Goal: Transaction & Acquisition: Purchase product/service

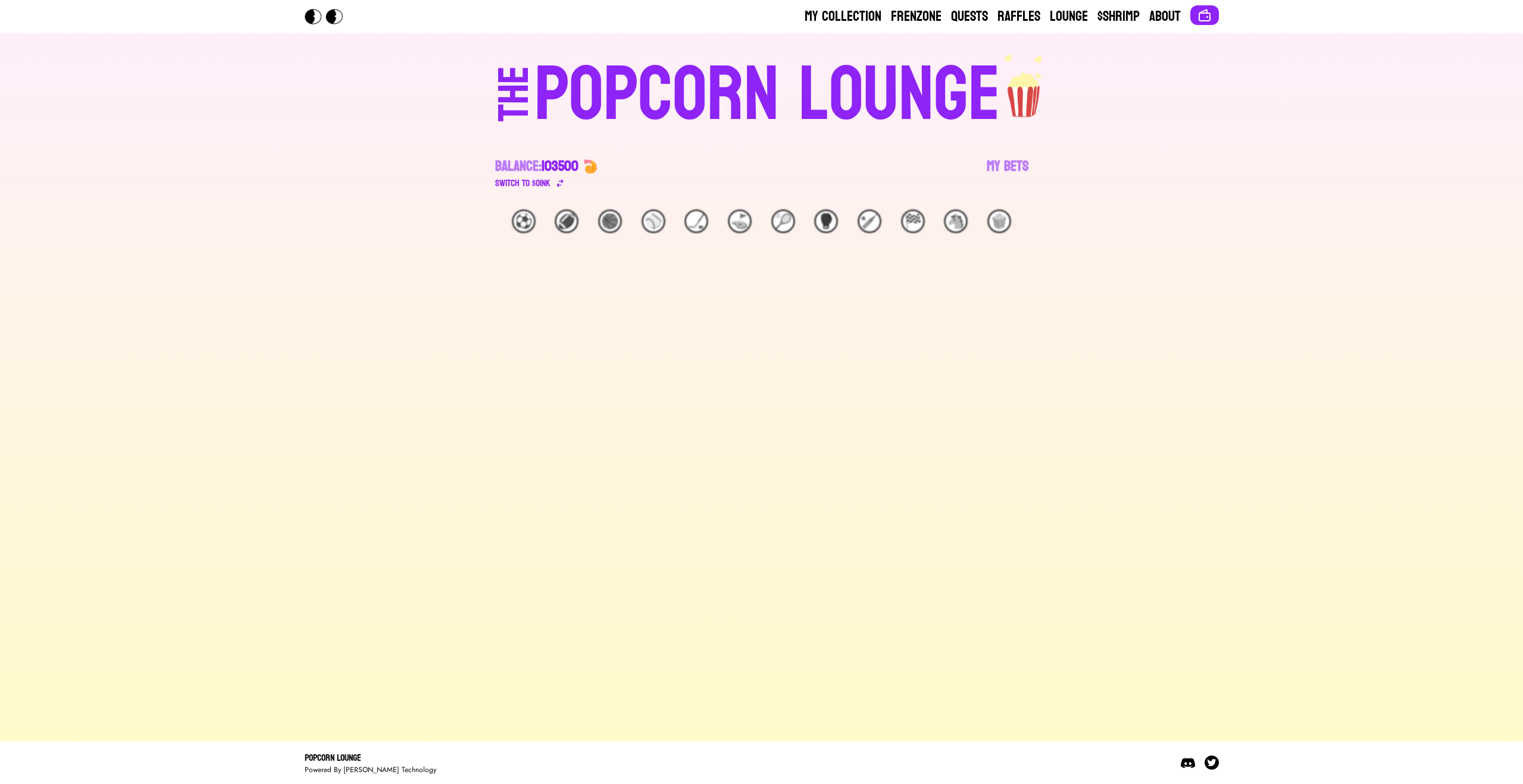
click at [676, 110] on div "POPCORN LOUNGE" at bounding box center [767, 95] width 466 height 76
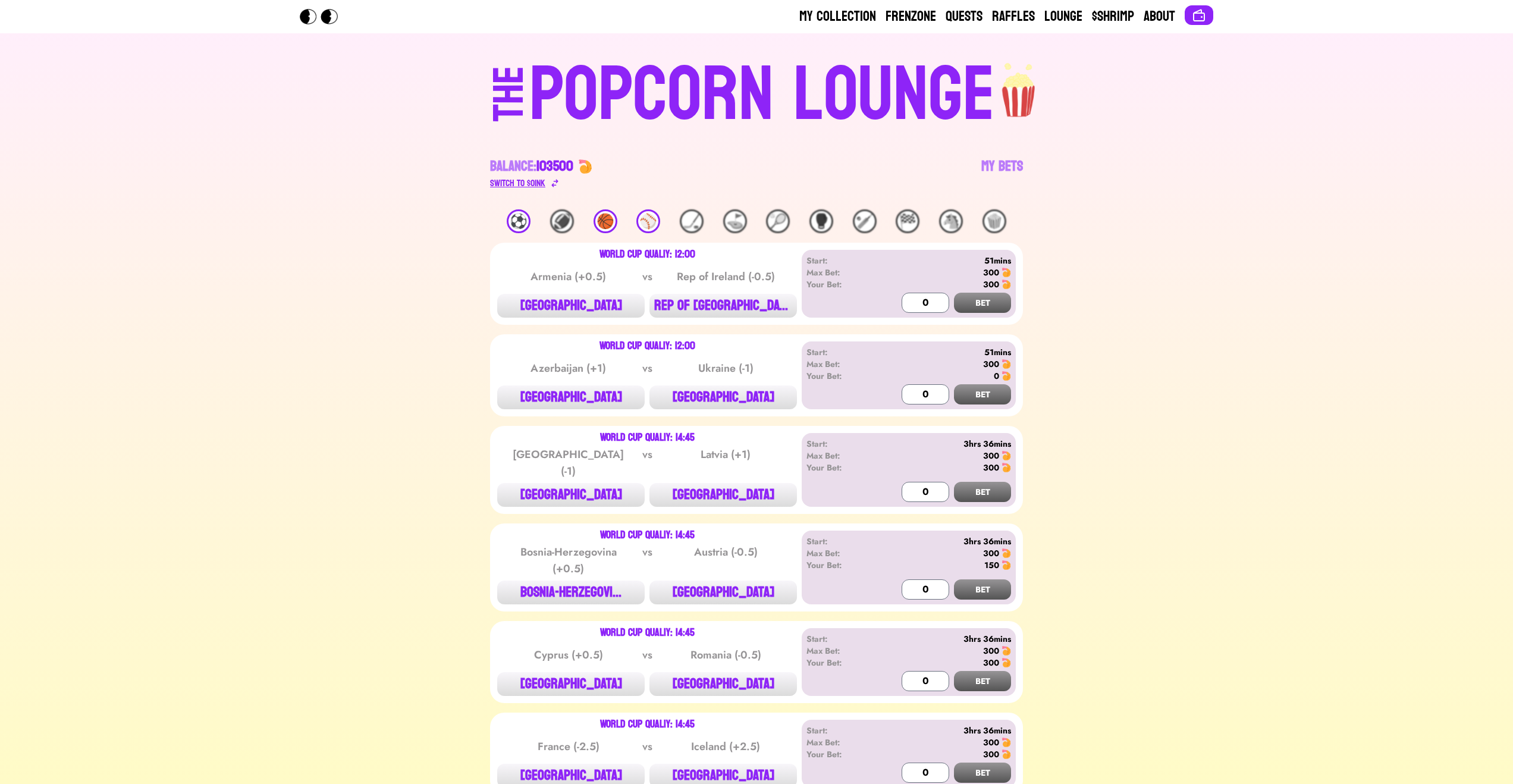
click at [543, 186] on div "Switch to $ OINK" at bounding box center [517, 184] width 55 height 14
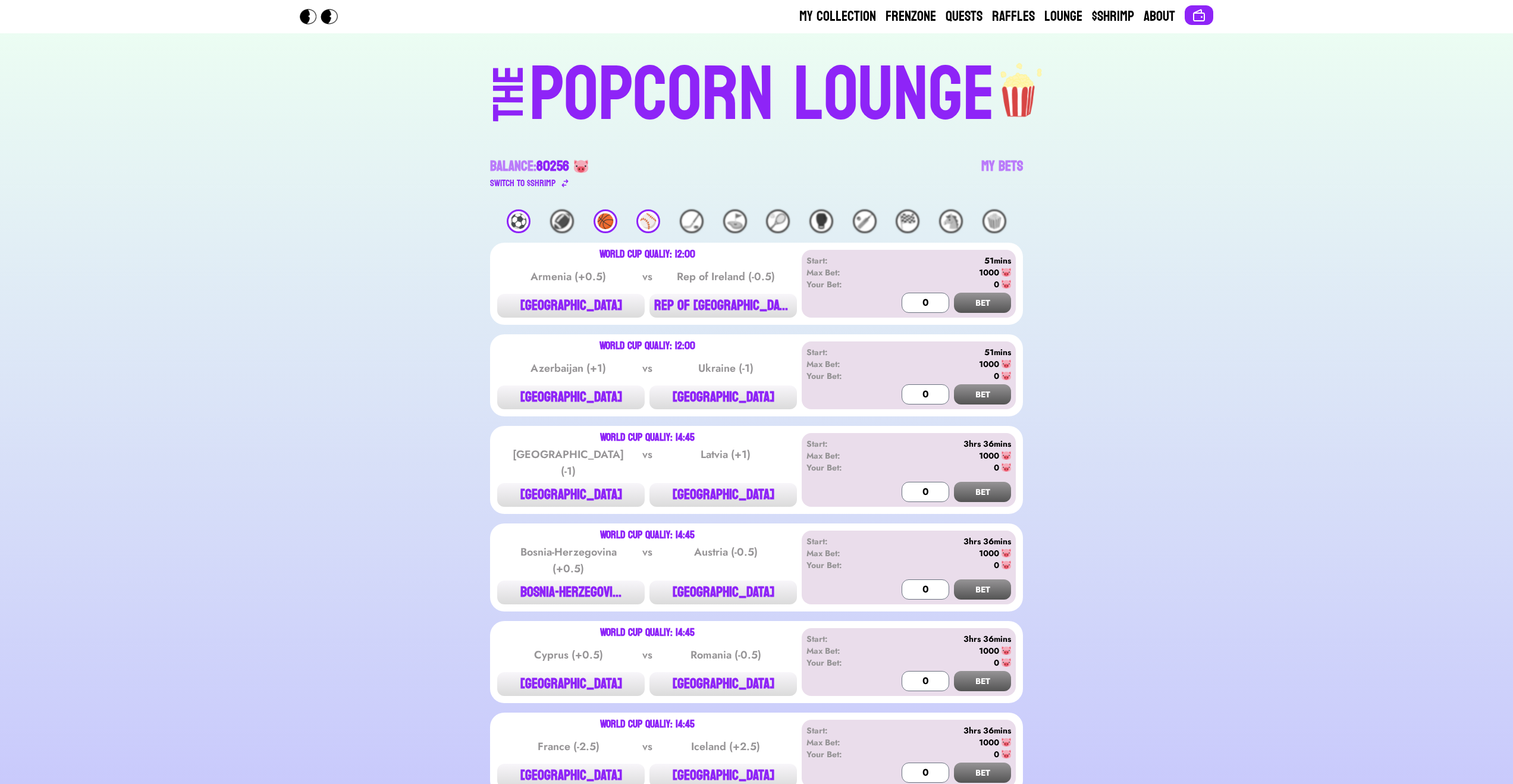
click at [522, 218] on div "⚽️" at bounding box center [518, 221] width 24 height 24
click at [719, 387] on button "[GEOGRAPHIC_DATA]" at bounding box center [723, 397] width 148 height 24
click at [908, 385] on input "0" at bounding box center [925, 394] width 48 height 20
click at [961, 395] on button "BET" at bounding box center [982, 394] width 57 height 20
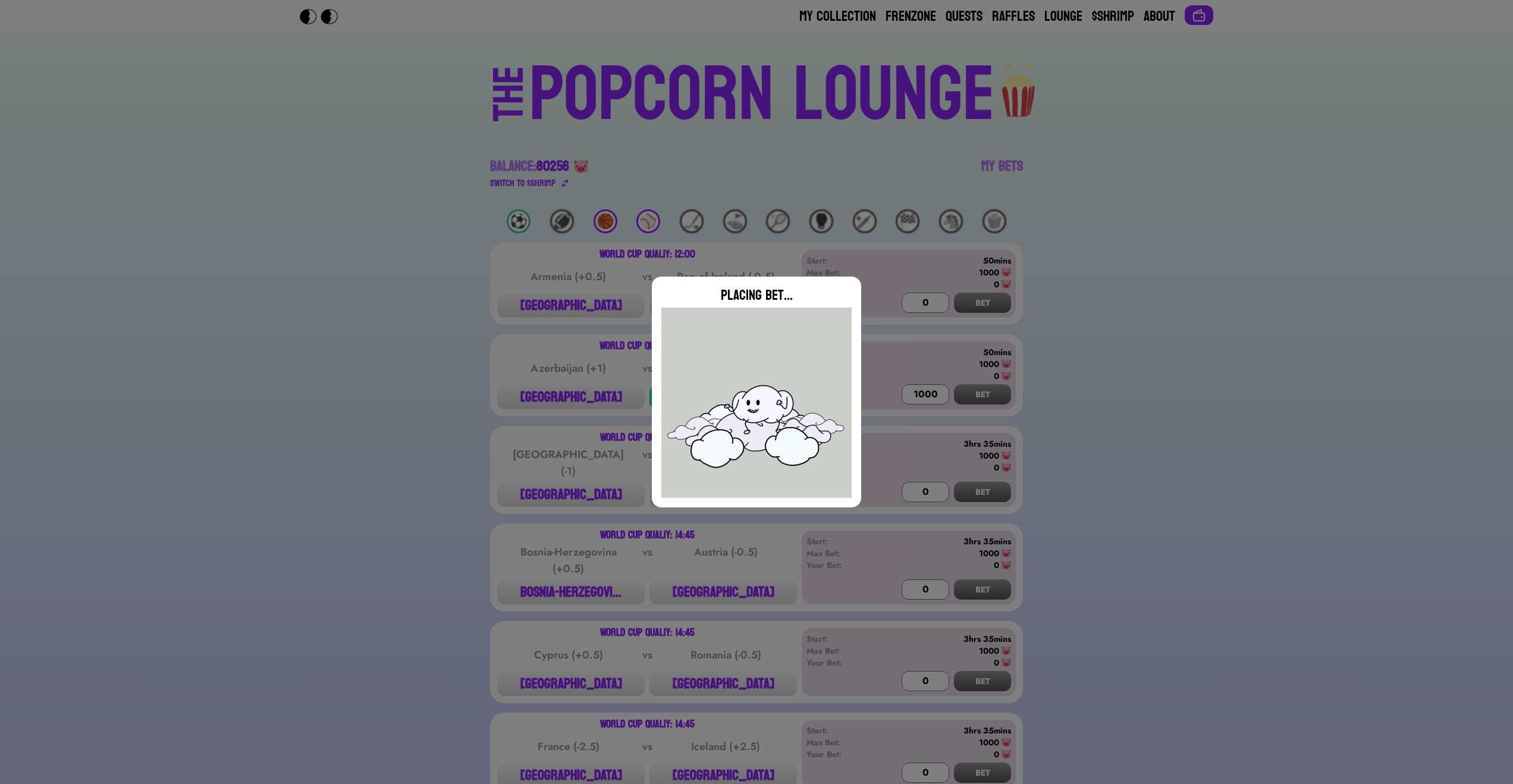
type input "0"
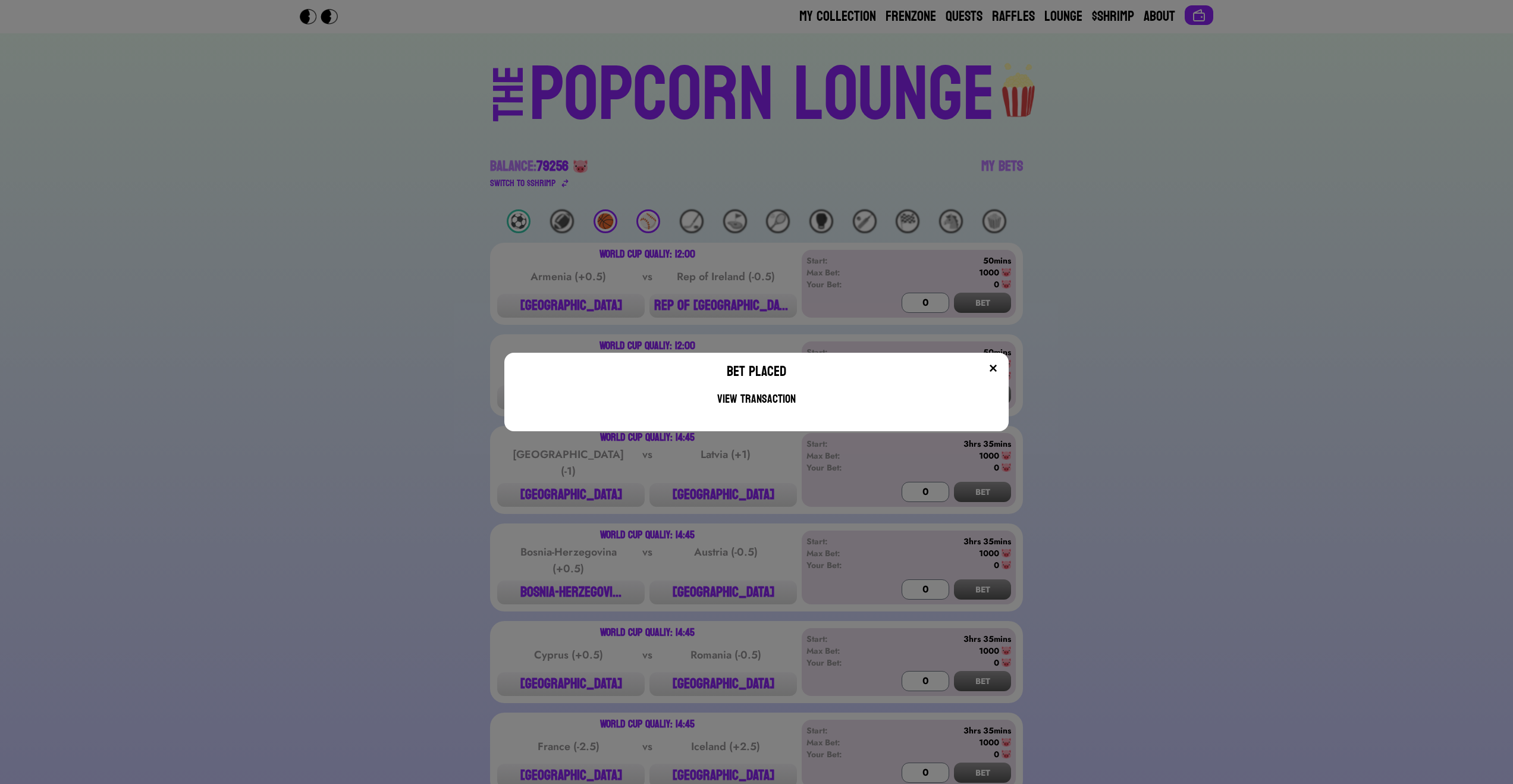
click at [996, 366] on img at bounding box center [993, 368] width 9 height 9
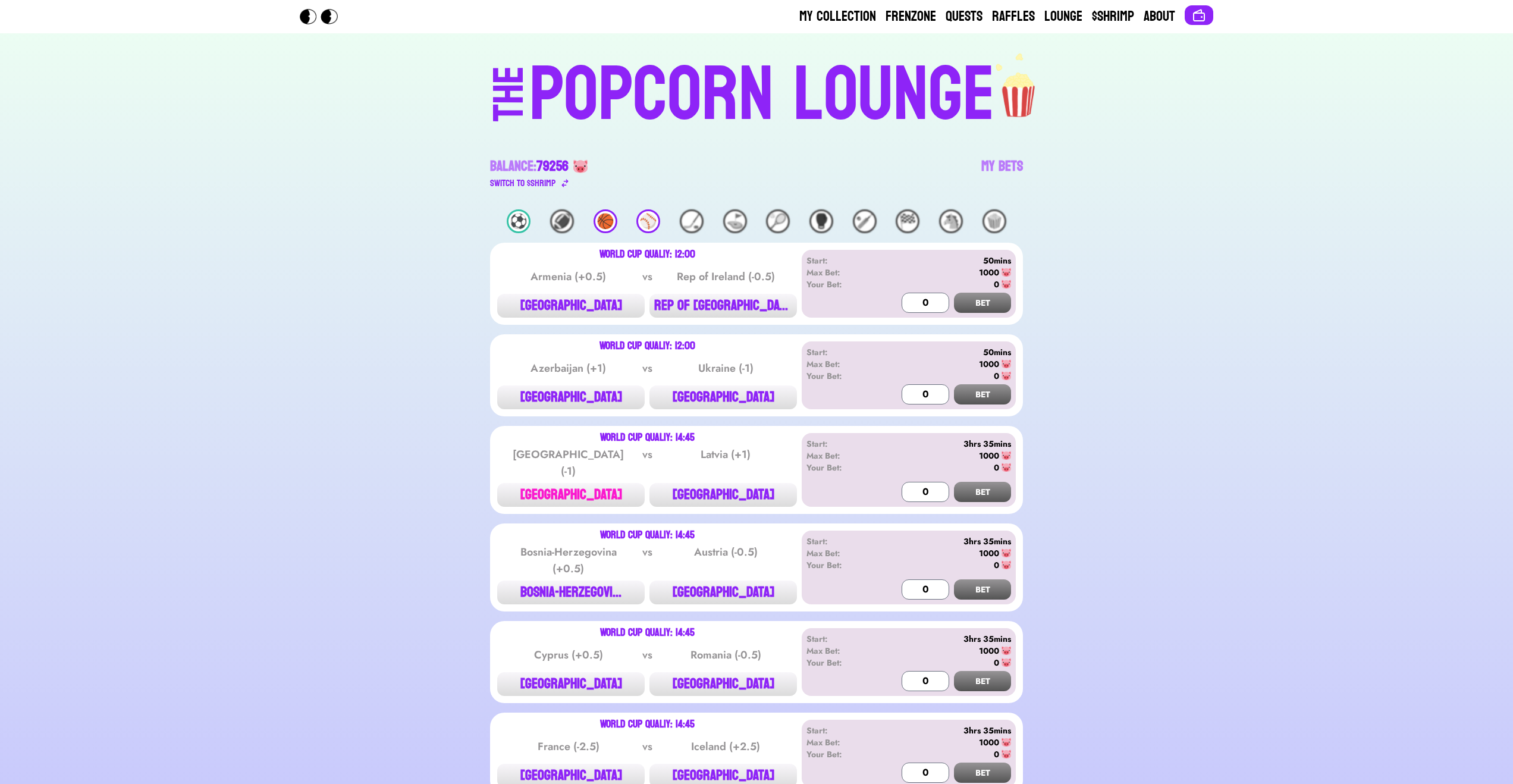
click at [597, 487] on button "[GEOGRAPHIC_DATA]" at bounding box center [570, 494] width 148 height 24
click at [925, 482] on input "0" at bounding box center [925, 492] width 48 height 20
click at [972, 486] on button "BET" at bounding box center [982, 492] width 57 height 20
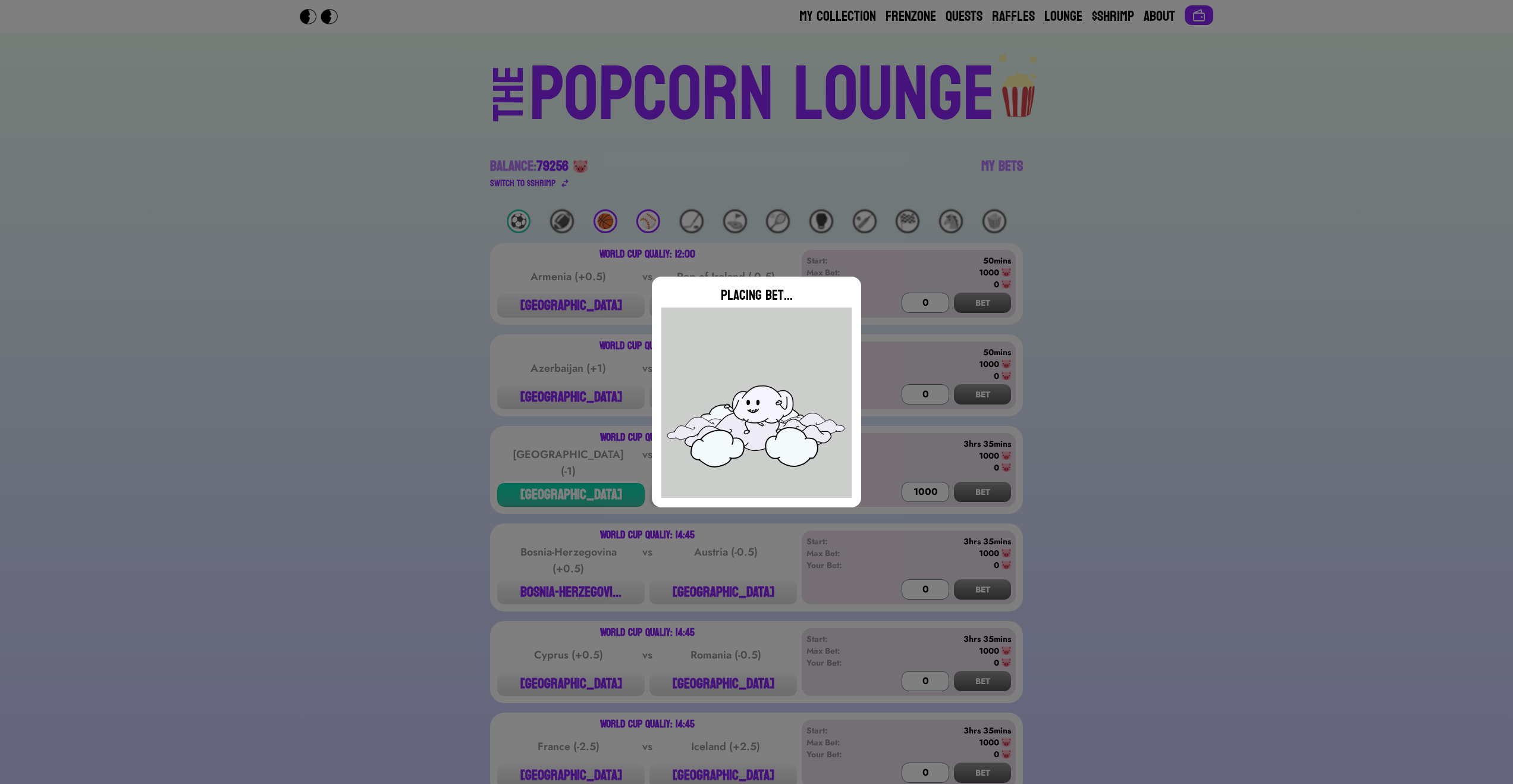
type input "0"
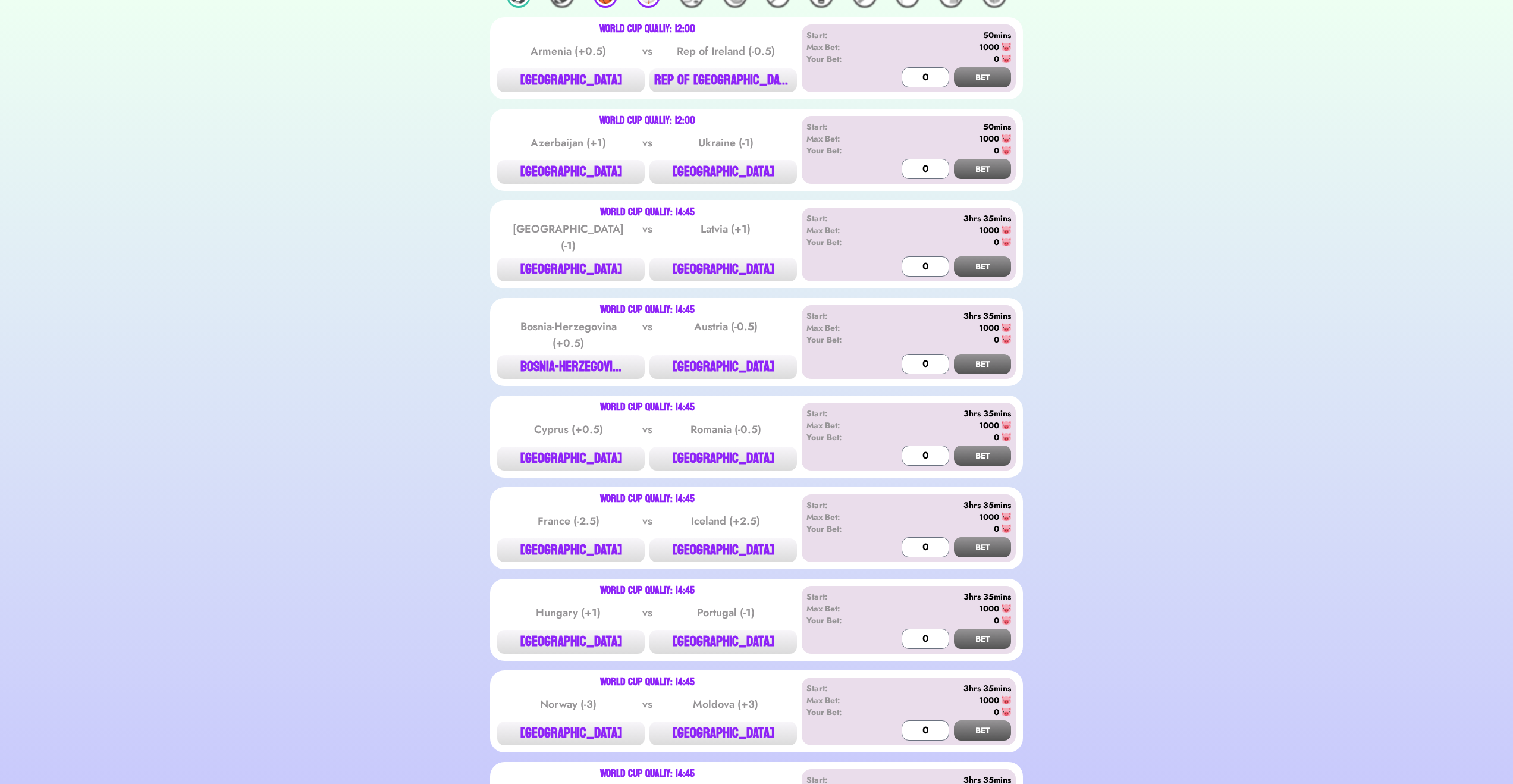
scroll to position [332, 0]
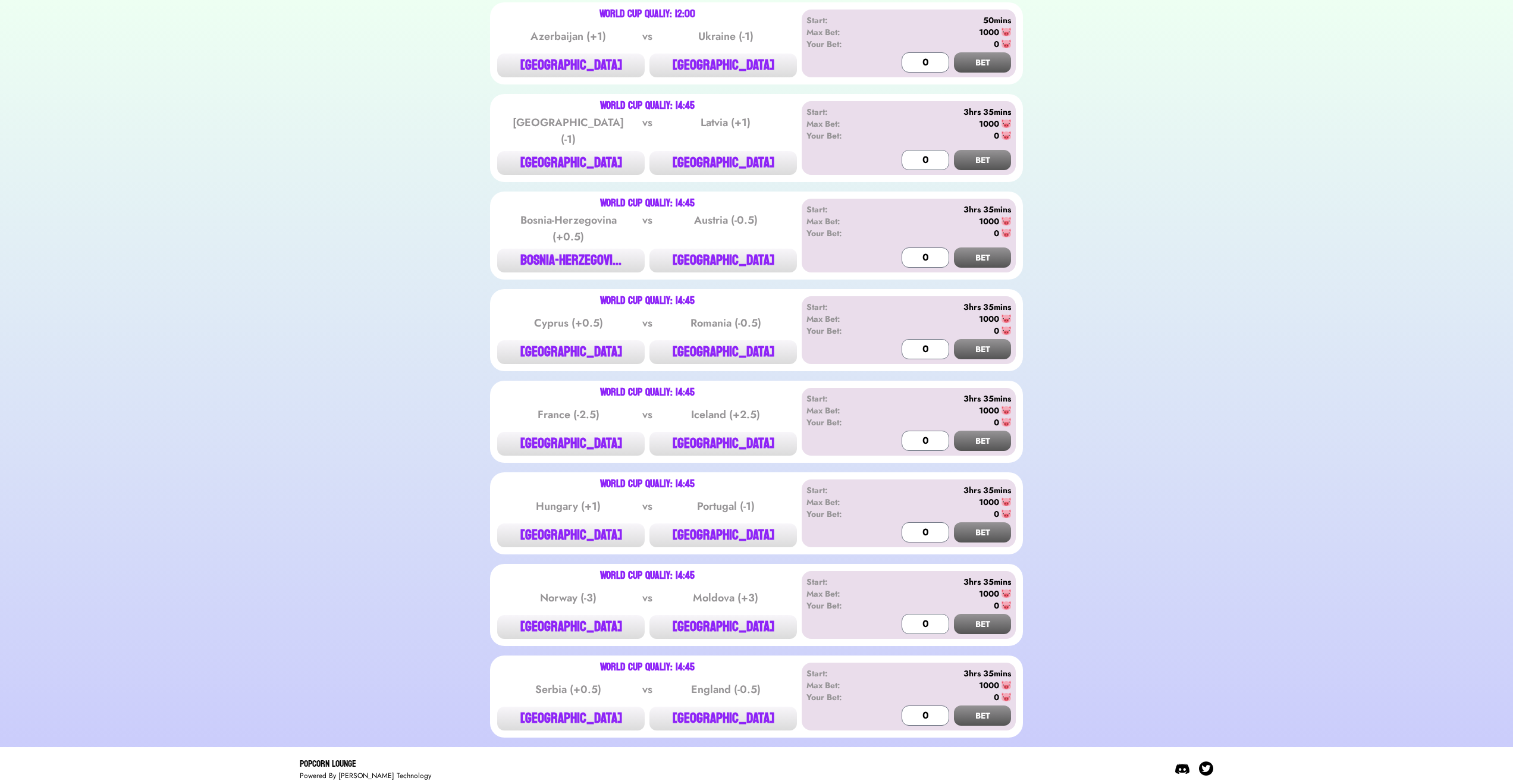
click at [768, 362] on div "World Cup Qualiy: 14:45 Cyprus (+0.5) vs [GEOGRAPHIC_DATA] (-0.5) [GEOGRAPHIC_D…" at bounding box center [756, 330] width 533 height 82
click at [766, 347] on button "[GEOGRAPHIC_DATA]" at bounding box center [723, 352] width 148 height 24
click at [740, 432] on button "[GEOGRAPHIC_DATA]" at bounding box center [723, 443] width 148 height 24
click at [924, 435] on input "0" at bounding box center [925, 441] width 48 height 20
click at [961, 431] on button "BET" at bounding box center [982, 441] width 57 height 20
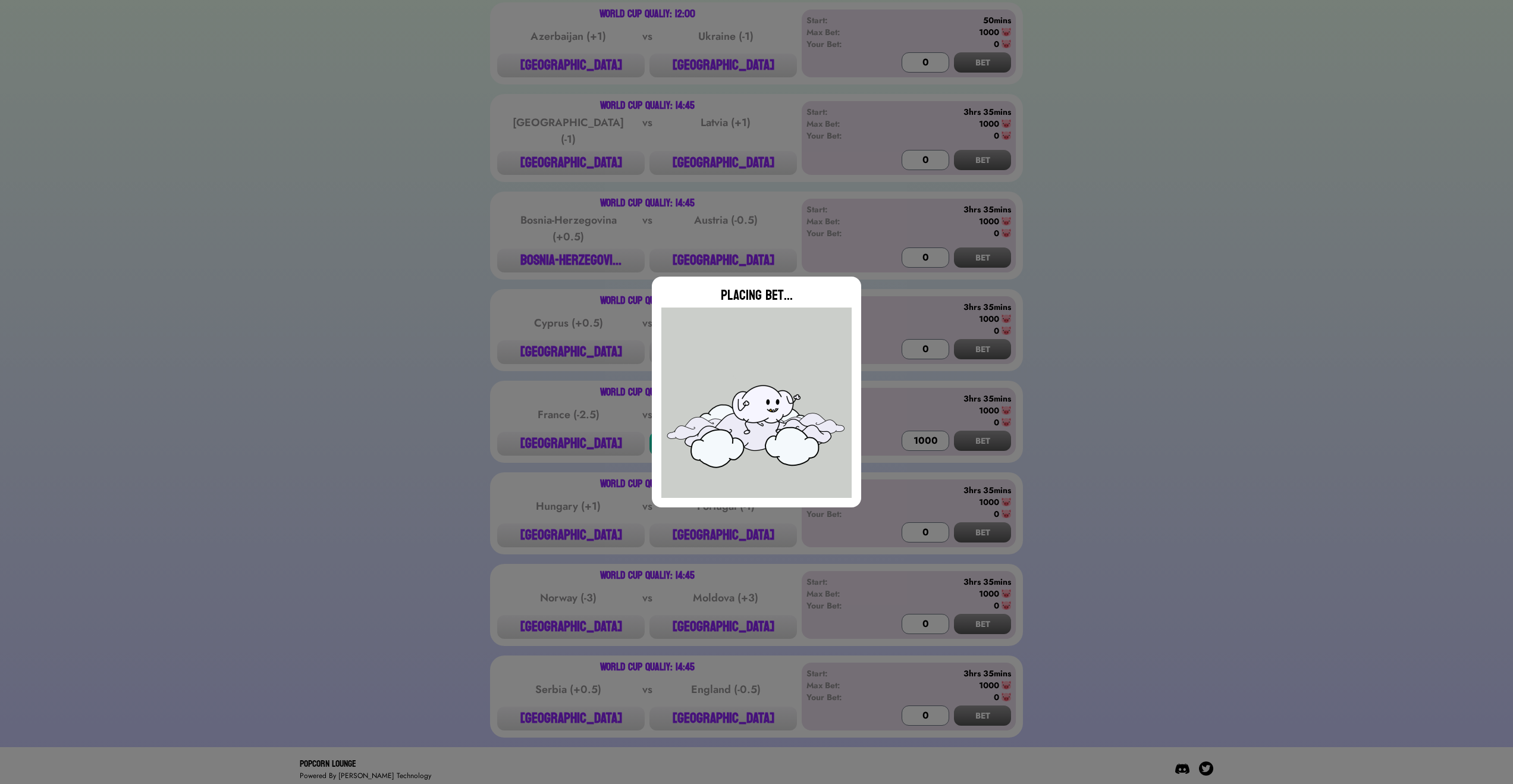
type input "0"
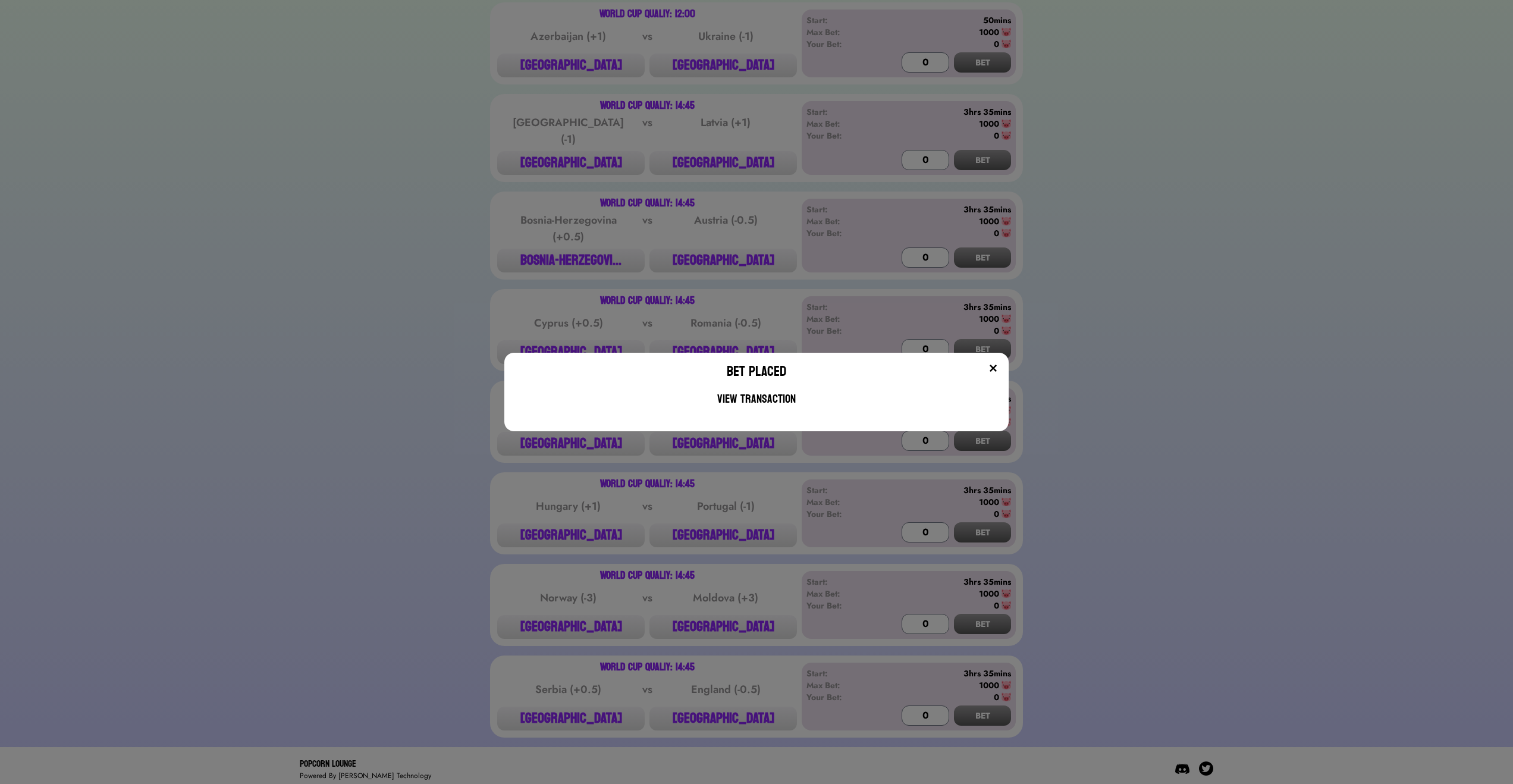
click at [997, 367] on img at bounding box center [993, 368] width 9 height 9
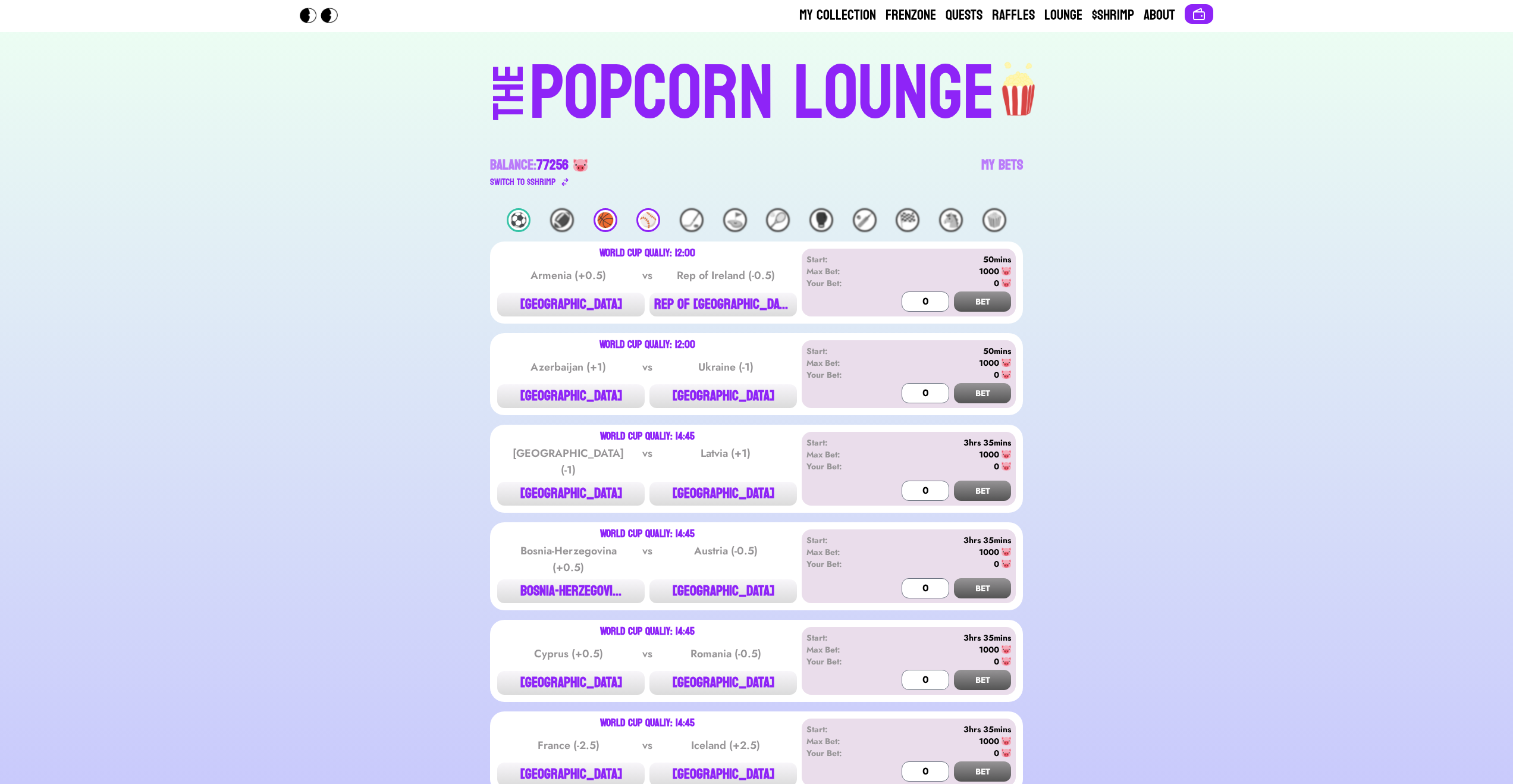
scroll to position [0, 0]
click at [1001, 174] on link "My Bets" at bounding box center [1002, 174] width 41 height 34
